Goal: Information Seeking & Learning: Understand process/instructions

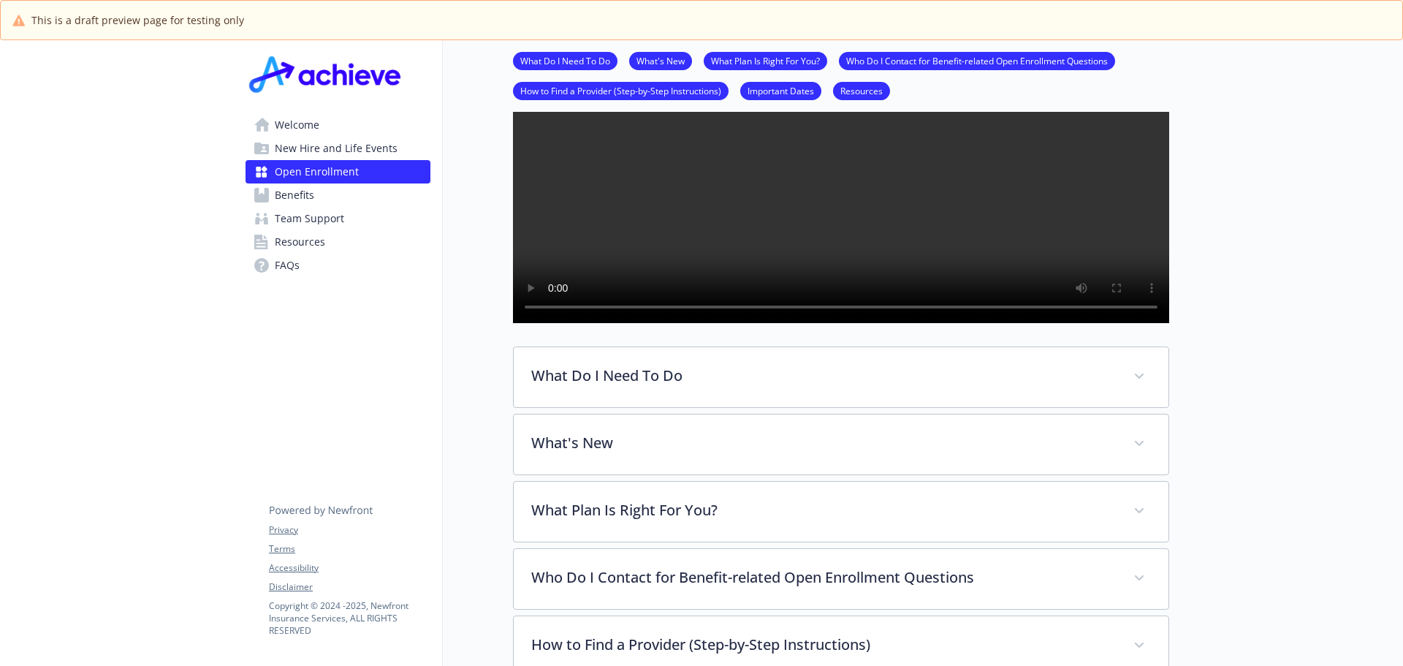
scroll to position [219, 0]
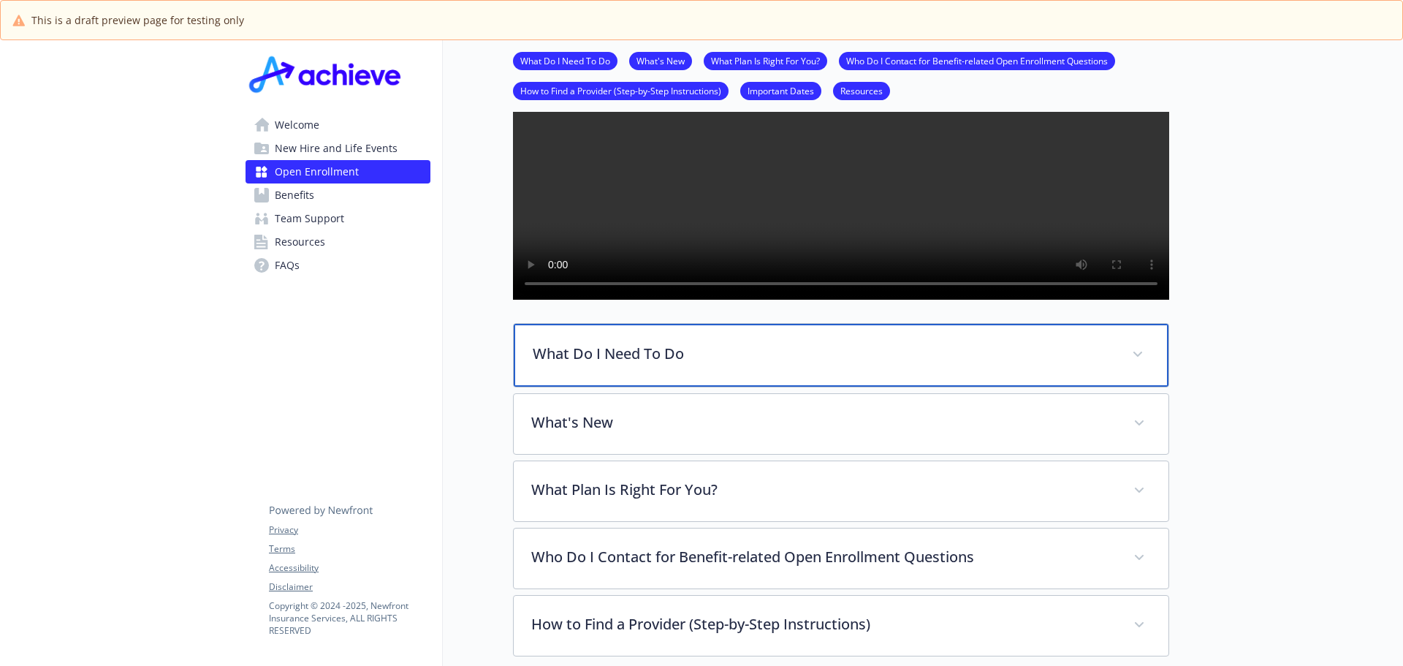
click at [1135, 357] on icon at bounding box center [1138, 355] width 9 height 6
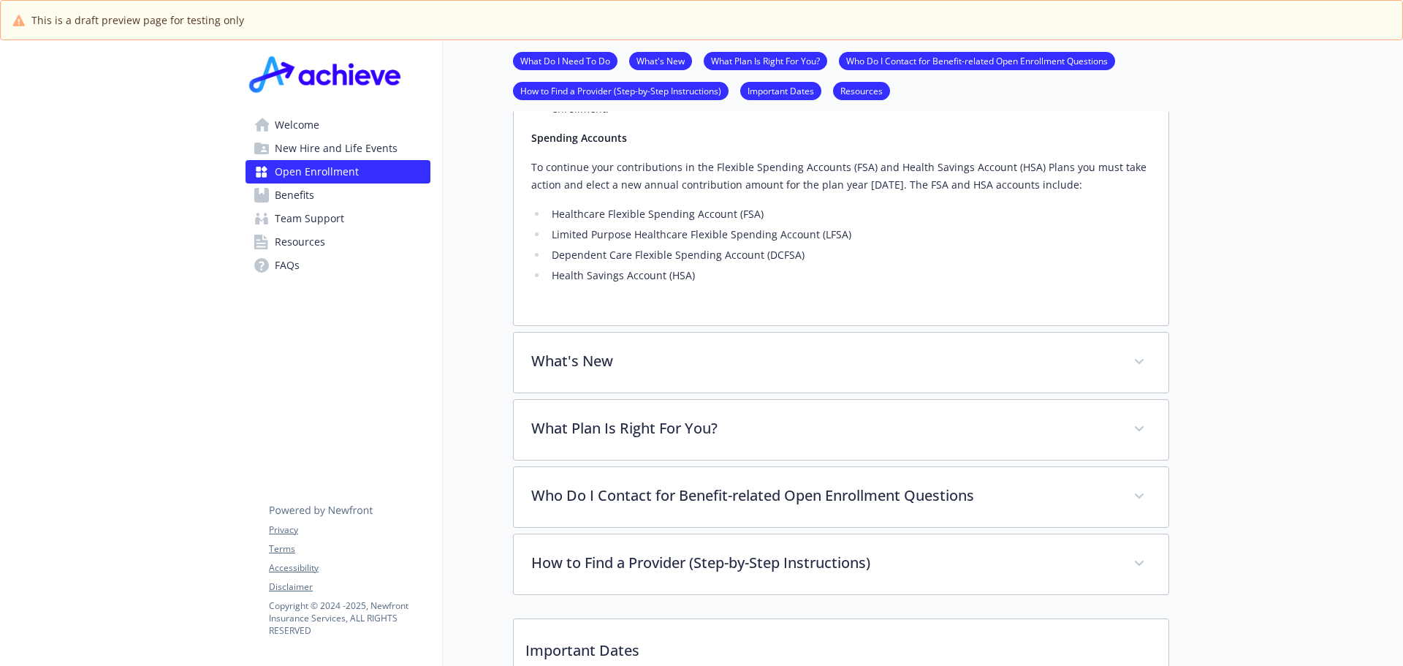
scroll to position [950, 0]
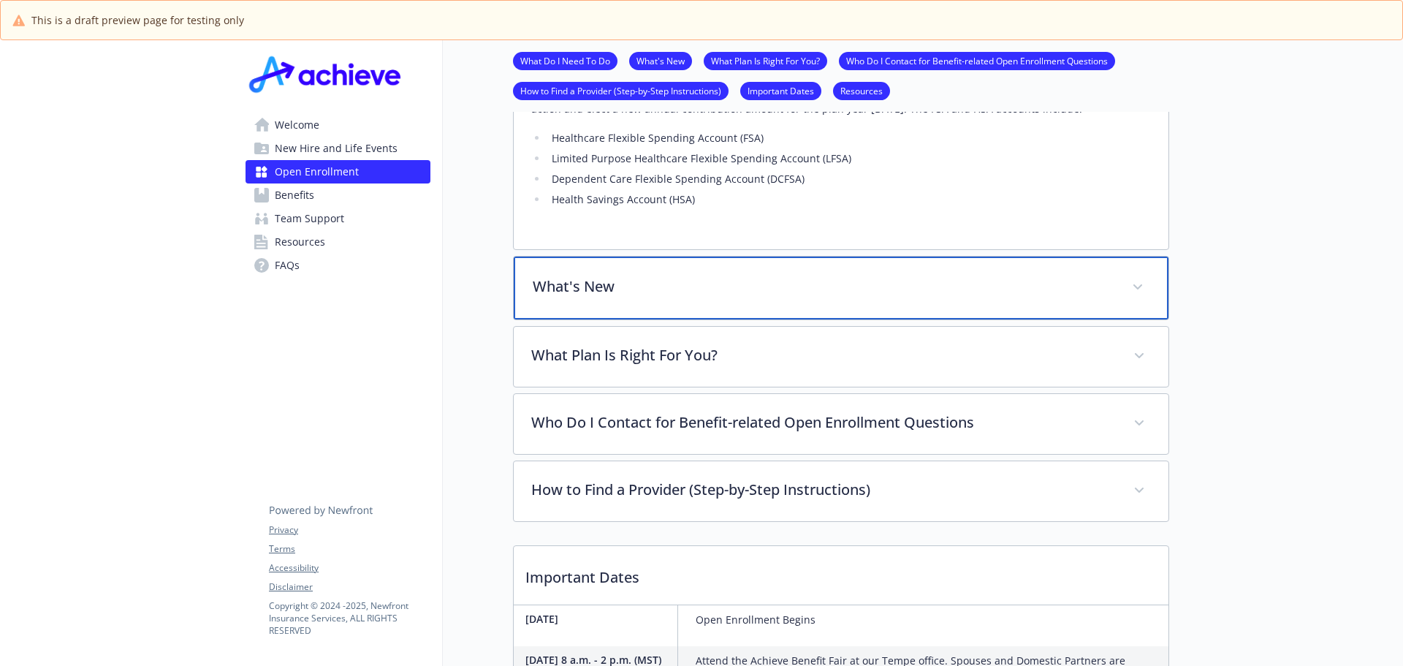
click at [1133, 299] on span at bounding box center [1137, 287] width 23 height 23
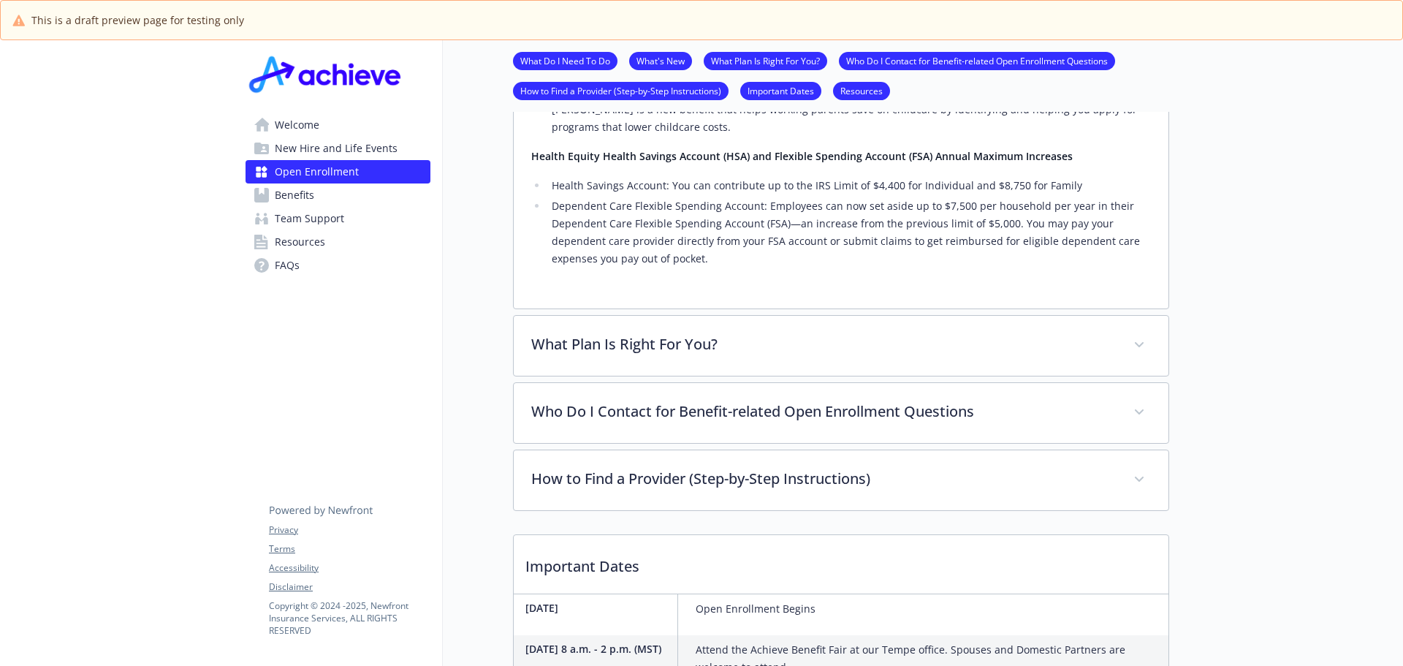
scroll to position [1608, 0]
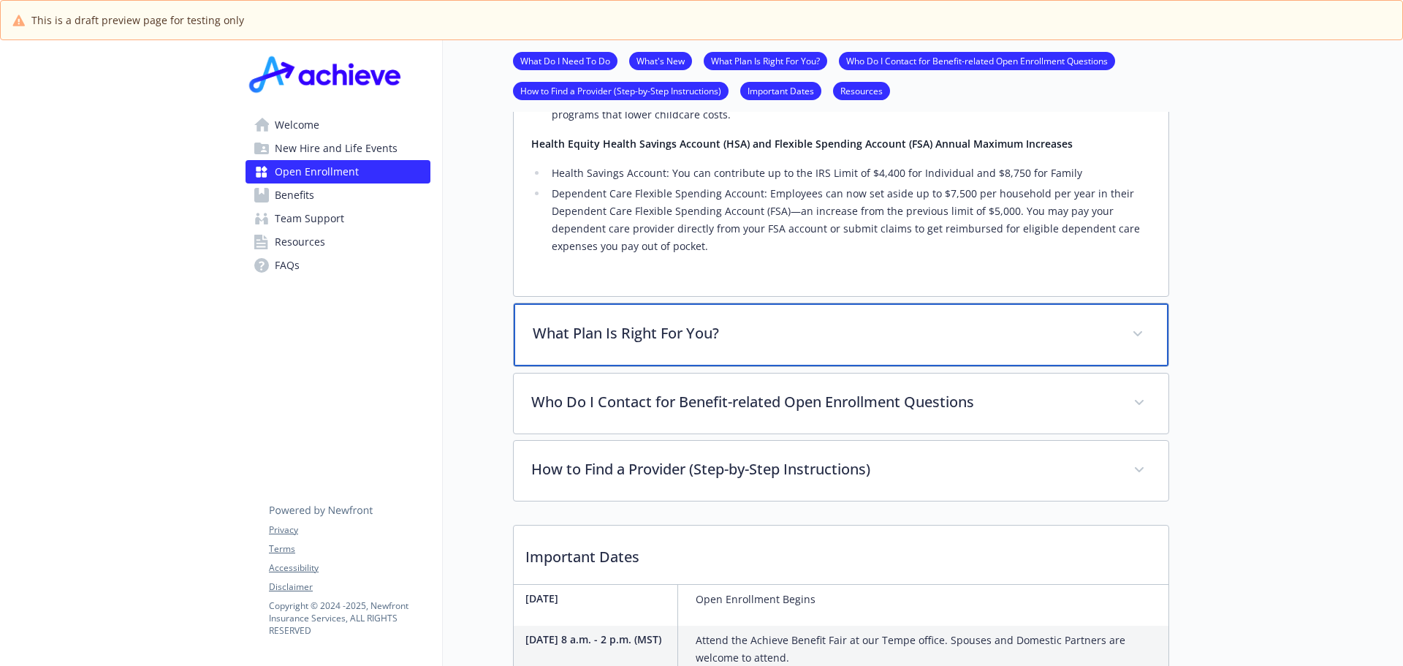
click at [1136, 346] on span at bounding box center [1137, 333] width 23 height 23
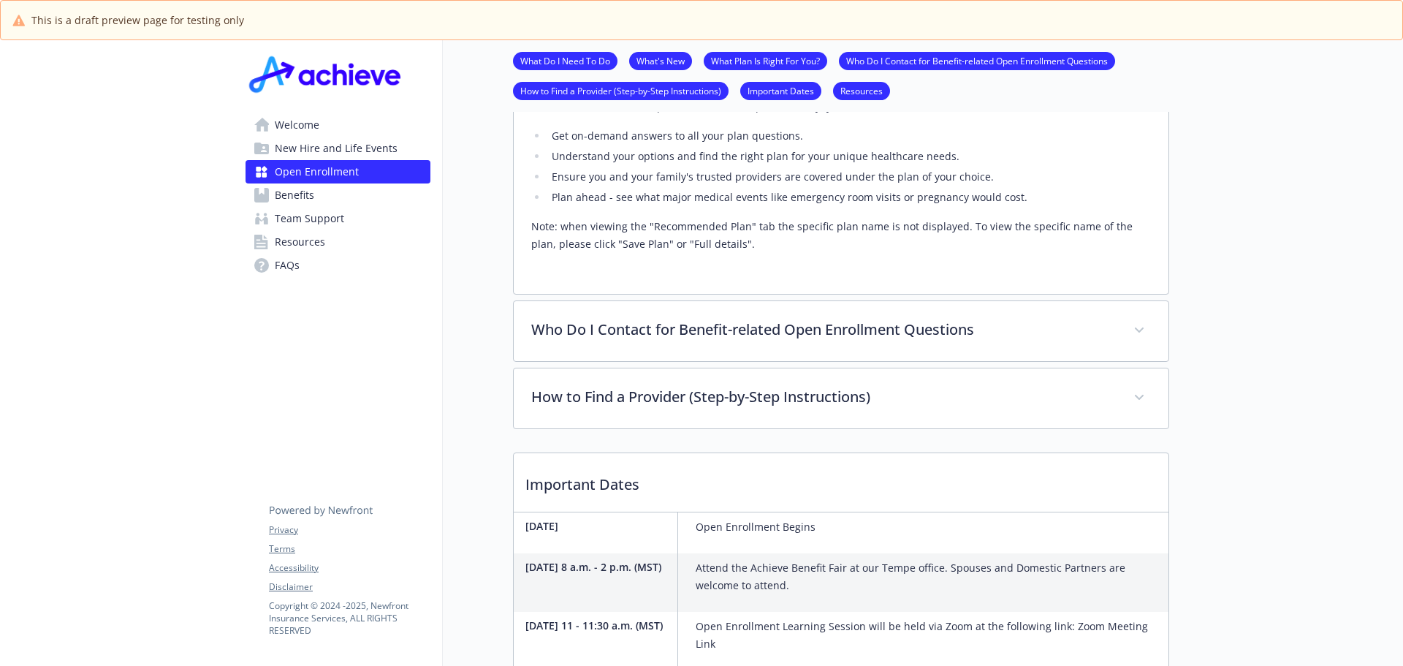
scroll to position [1974, 0]
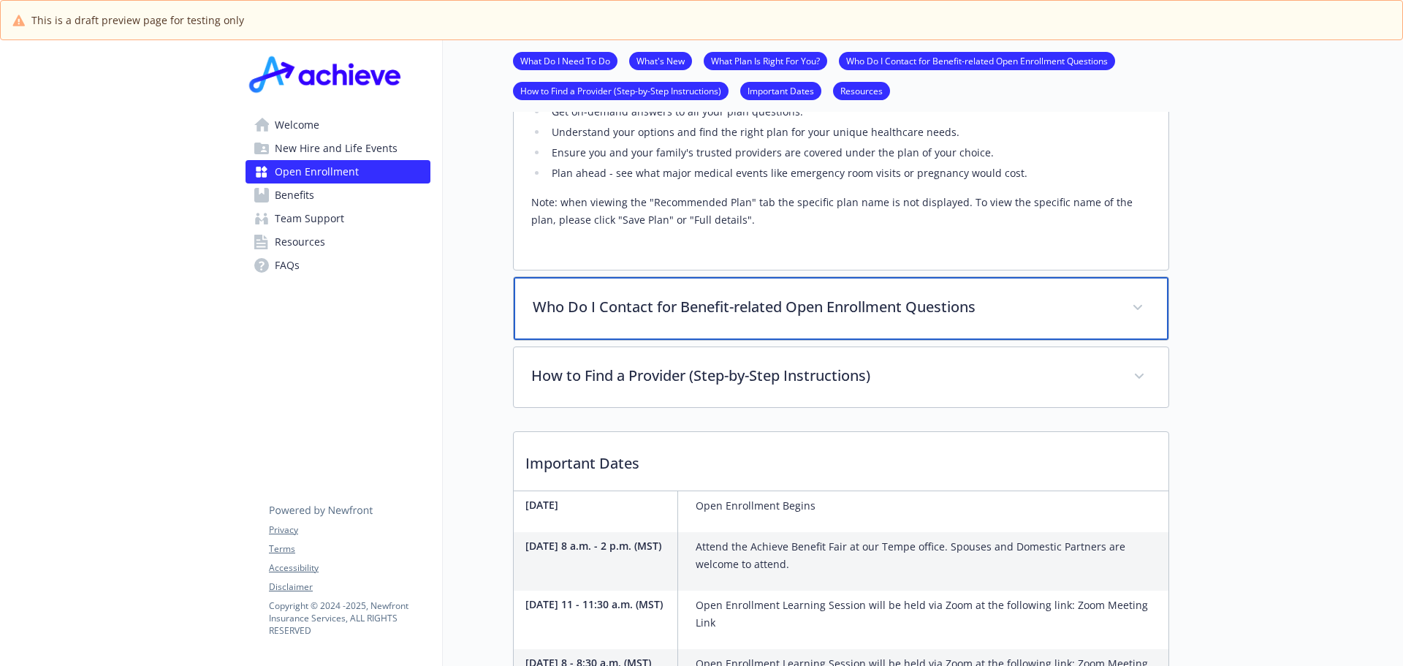
click at [1146, 319] on span at bounding box center [1137, 307] width 23 height 23
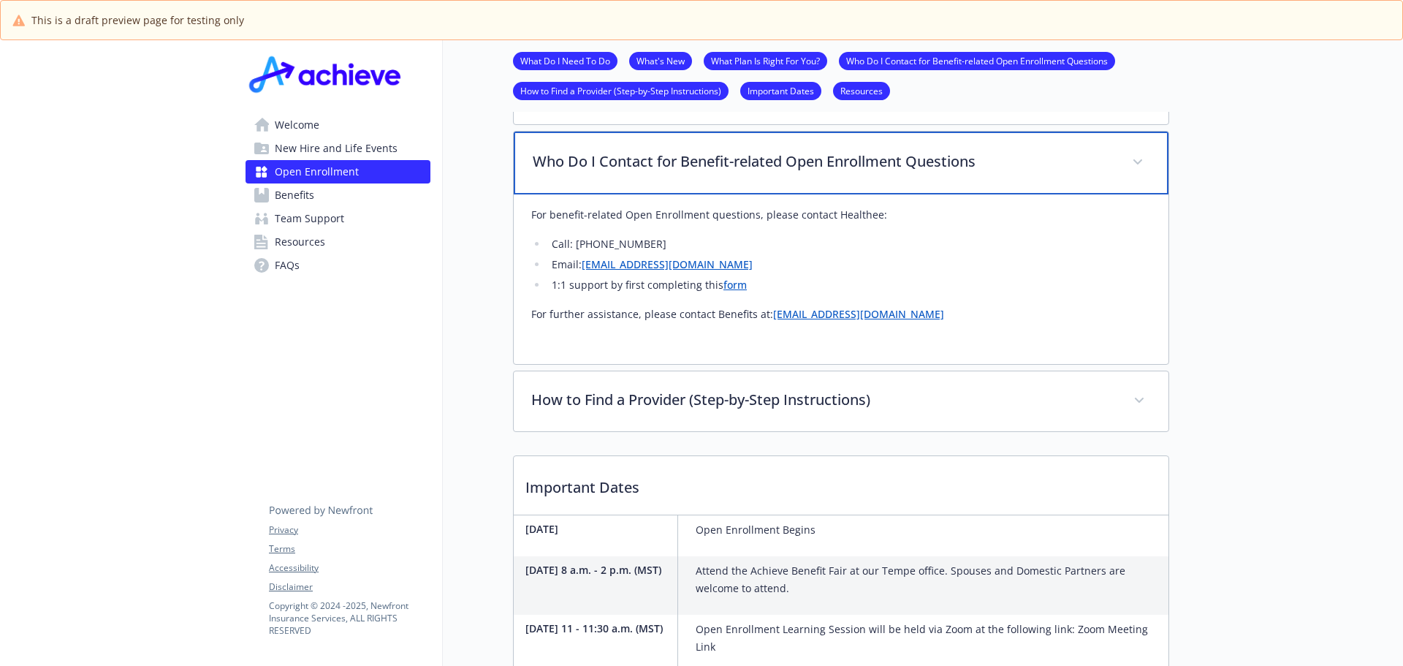
scroll to position [2120, 0]
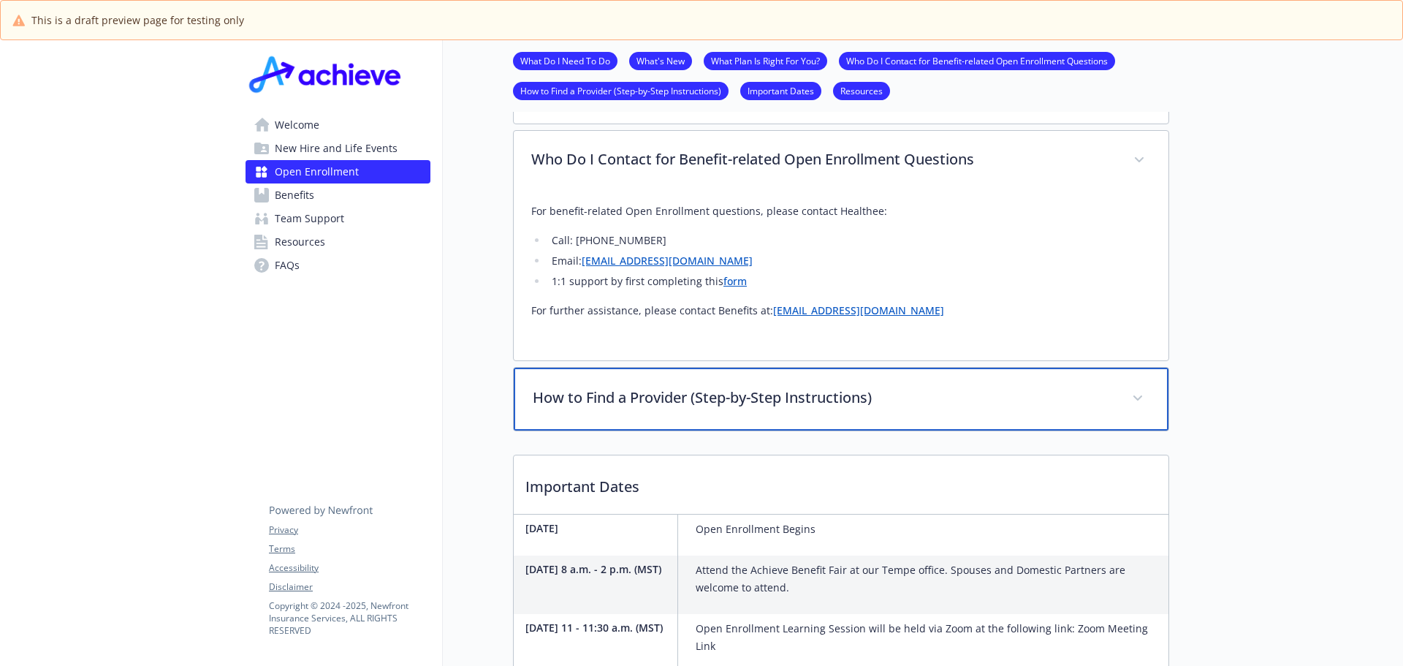
click at [1136, 401] on icon at bounding box center [1138, 398] width 9 height 6
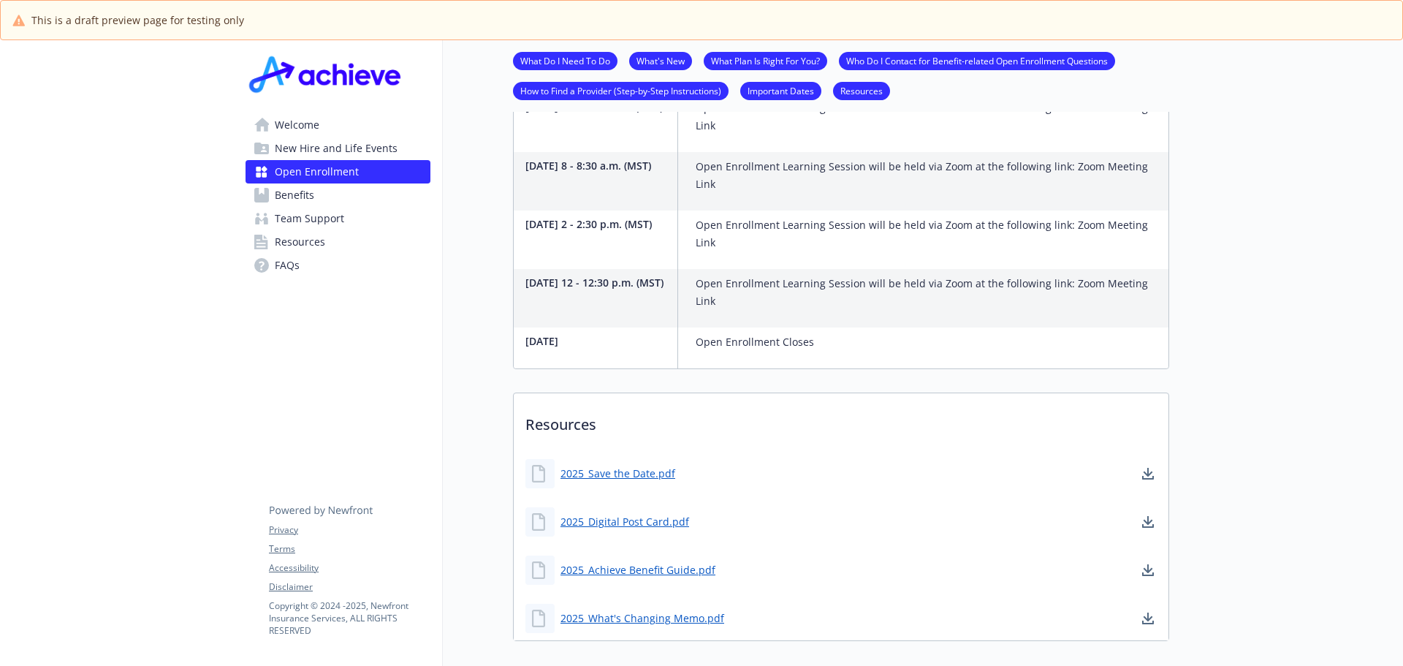
scroll to position [4238, 0]
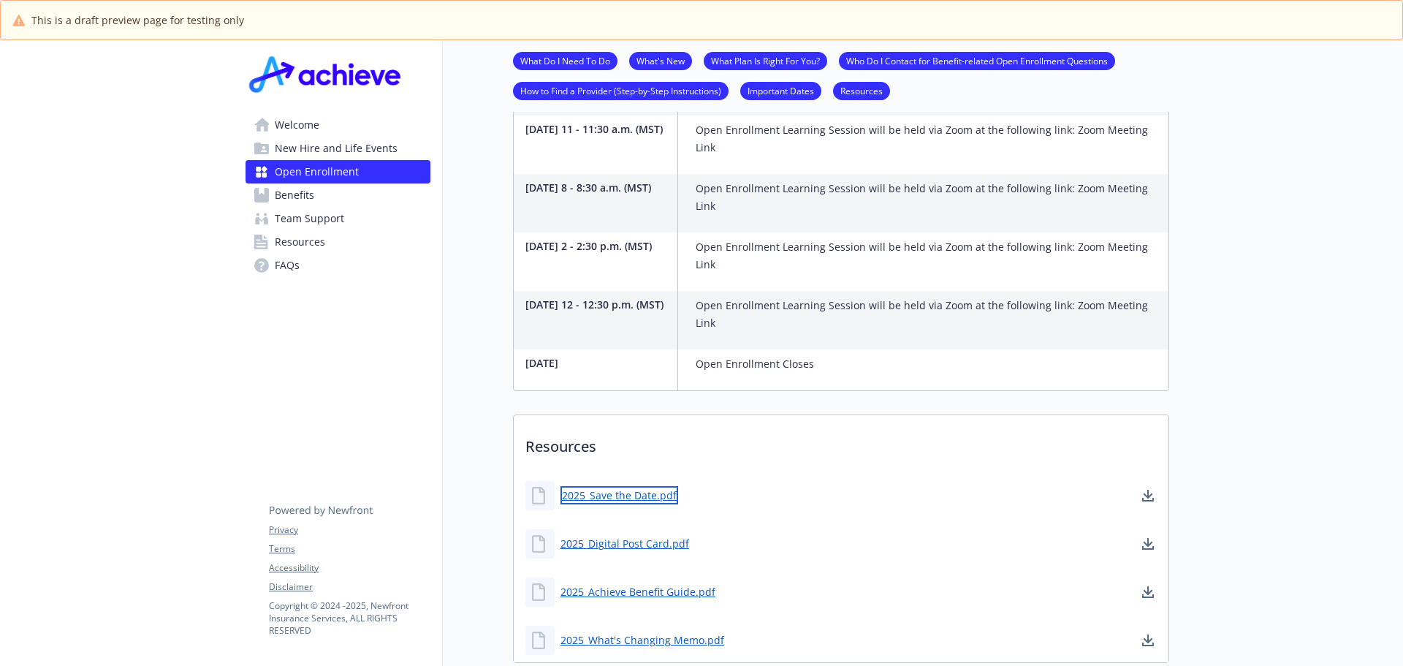
click at [620, 486] on link "2025_Save the Date.pdf" at bounding box center [620, 495] width 118 height 18
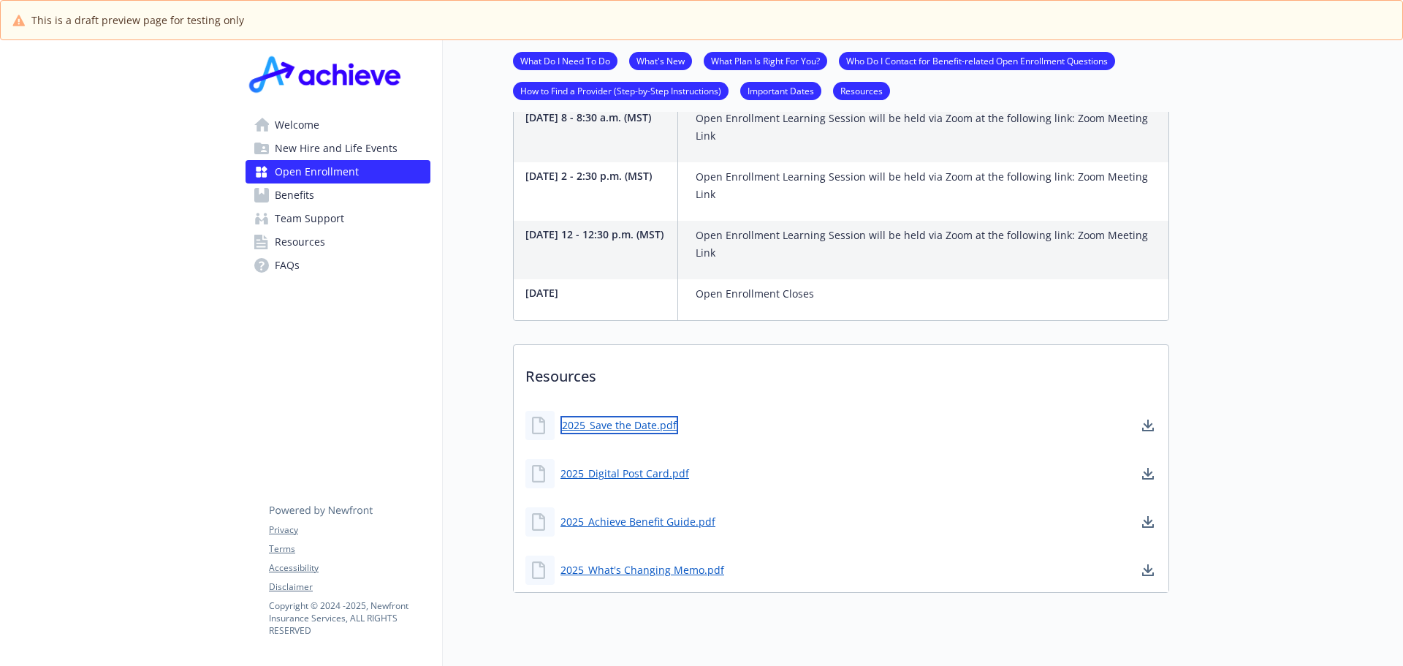
scroll to position [4250, 0]
